Goal: Check status: Check status

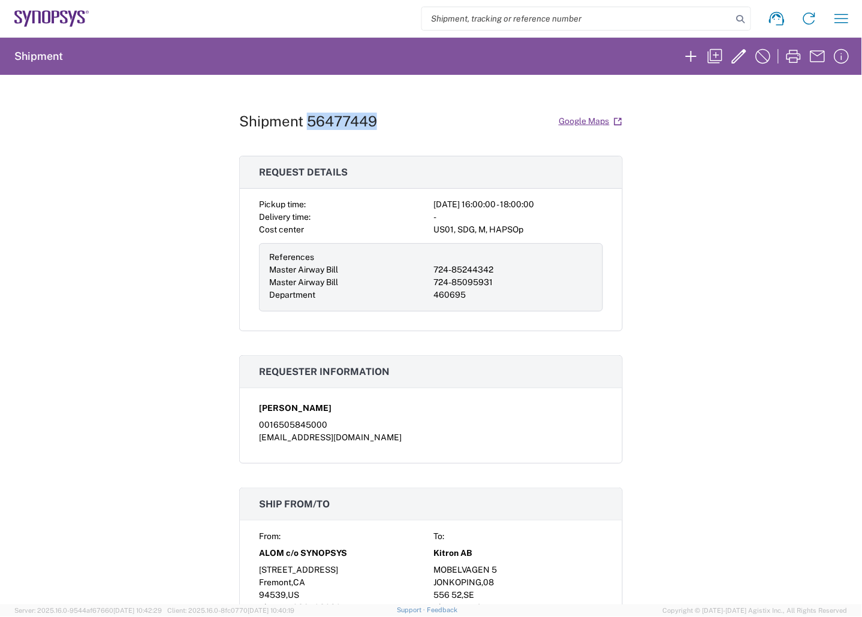
click at [56, 16] on icon at bounding box center [51, 18] width 75 height 17
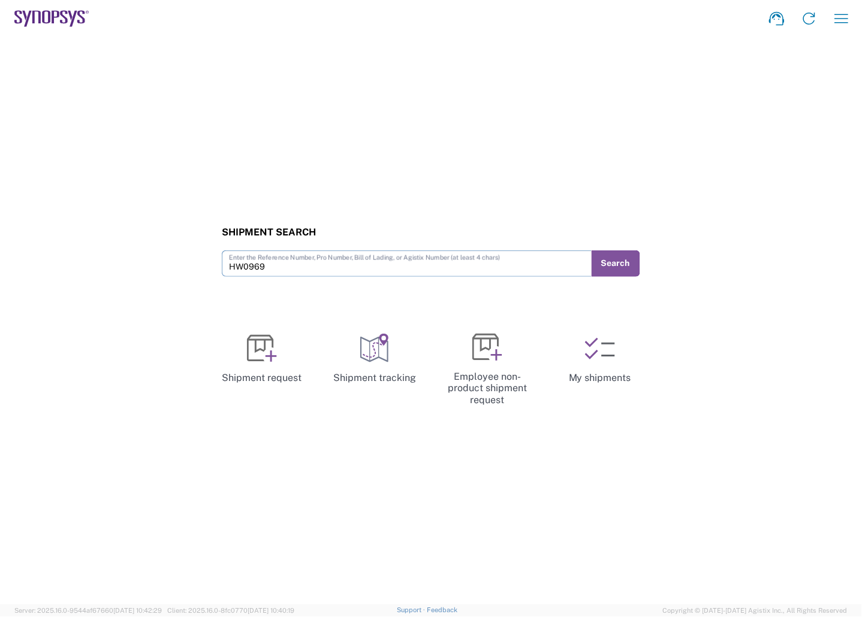
drag, startPoint x: 274, startPoint y: 262, endPoint x: 138, endPoint y: 270, distance: 136.3
click at [127, 271] on div "Shipment Search HW0969 Enter the Reference Number, Pro Number, Bill of Lading, …" at bounding box center [431, 251] width 862 height 50
paste input "56496336"
type input "56496336"
click at [637, 259] on button "Search" at bounding box center [615, 263] width 49 height 26
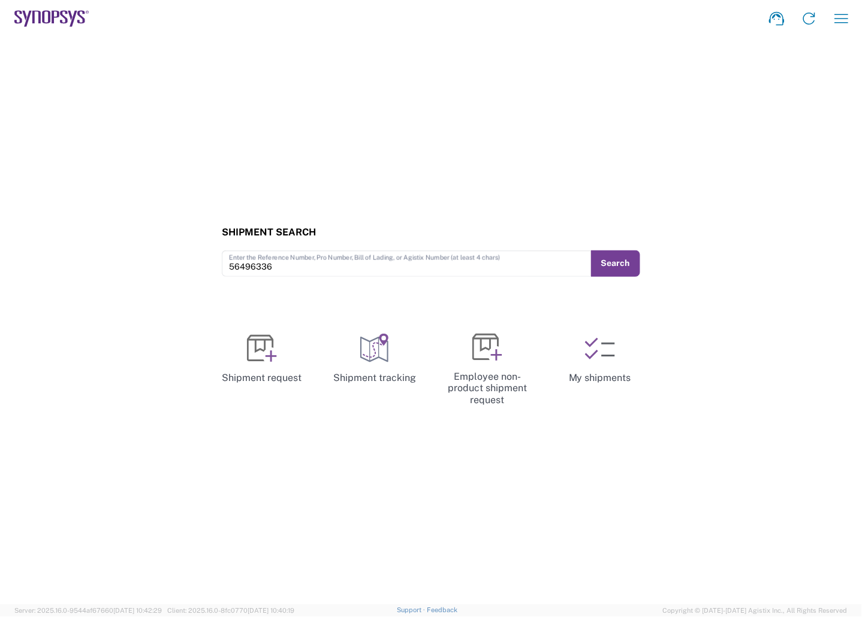
click at [627, 262] on button "Search" at bounding box center [615, 263] width 49 height 26
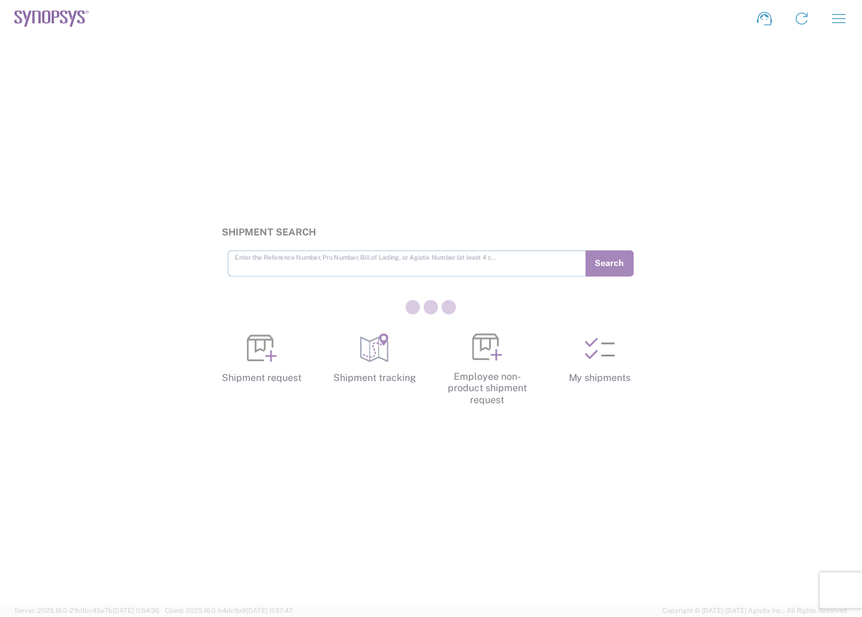
click at [279, 262] on div at bounding box center [431, 308] width 862 height 617
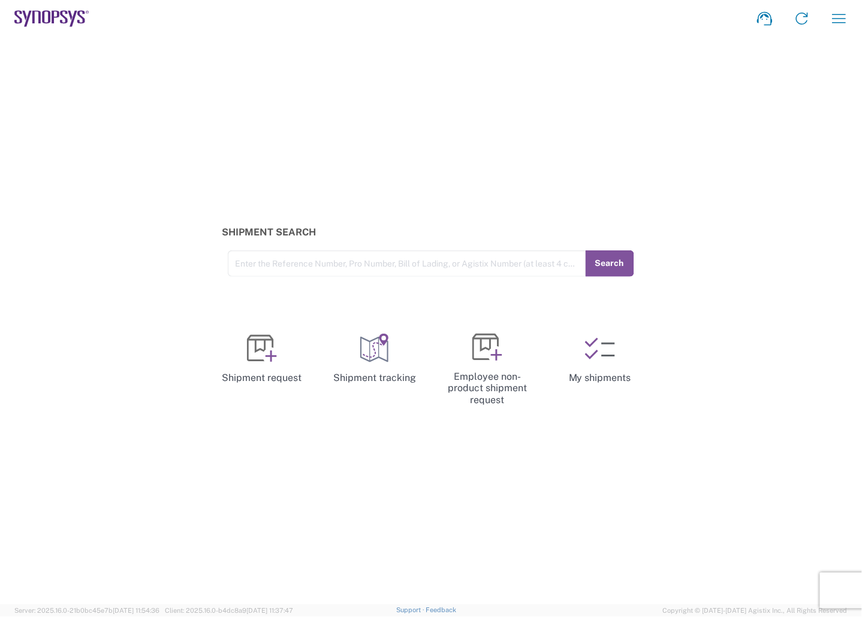
click at [268, 262] on input "text" at bounding box center [407, 262] width 344 height 21
paste input "56496336"
type input "56496336"
click at [615, 253] on button "Search" at bounding box center [609, 263] width 49 height 26
